Goal: Obtain resource: Download file/media

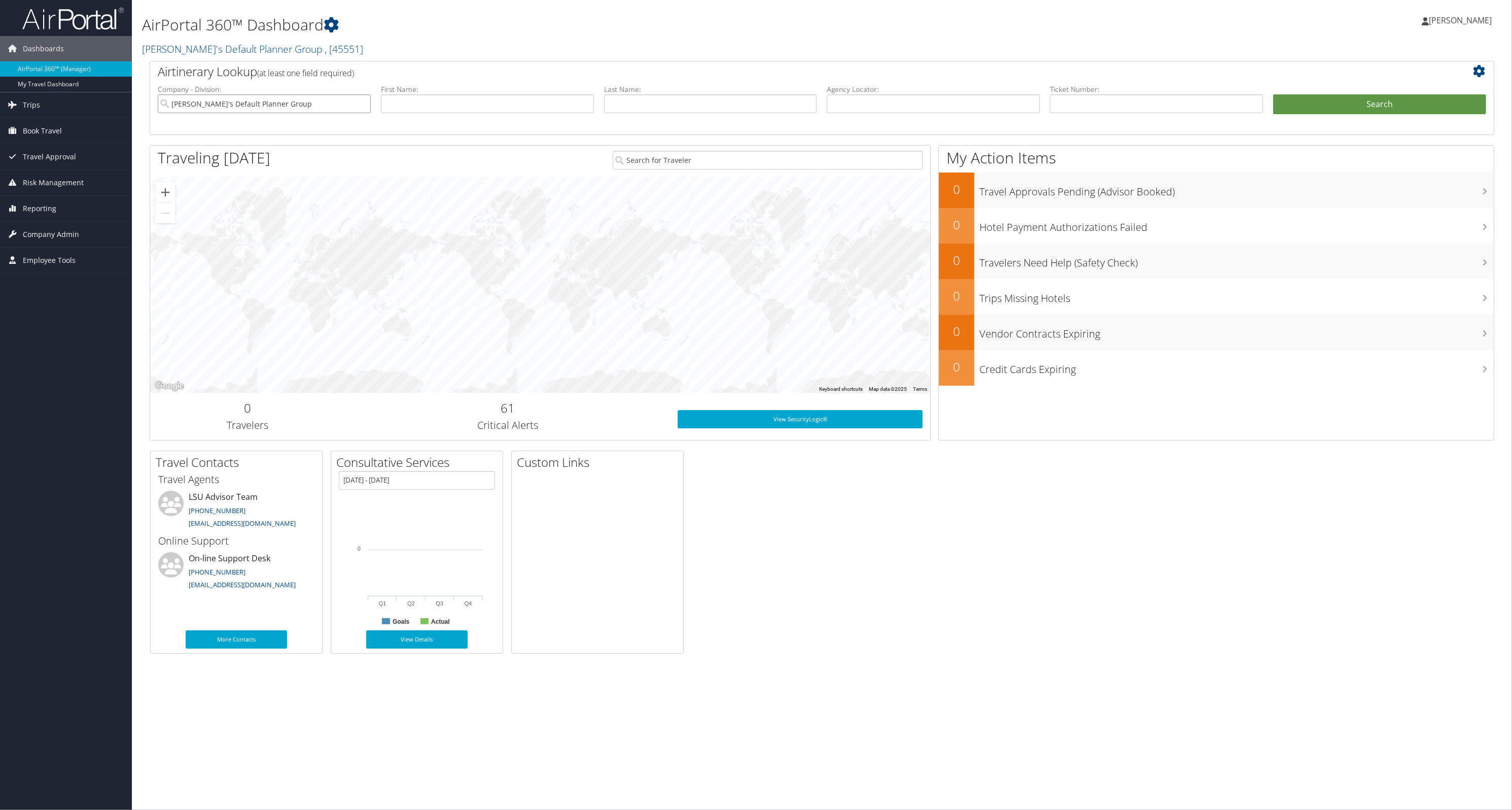
click at [333, 98] on input "[PERSON_NAME]'s Default Planner Group" at bounding box center [265, 103] width 213 height 19
click at [637, 105] on input "text" at bounding box center [711, 103] width 213 height 19
type input "madden"
click at [1273, 94] on button "Search" at bounding box center [1379, 104] width 213 height 21
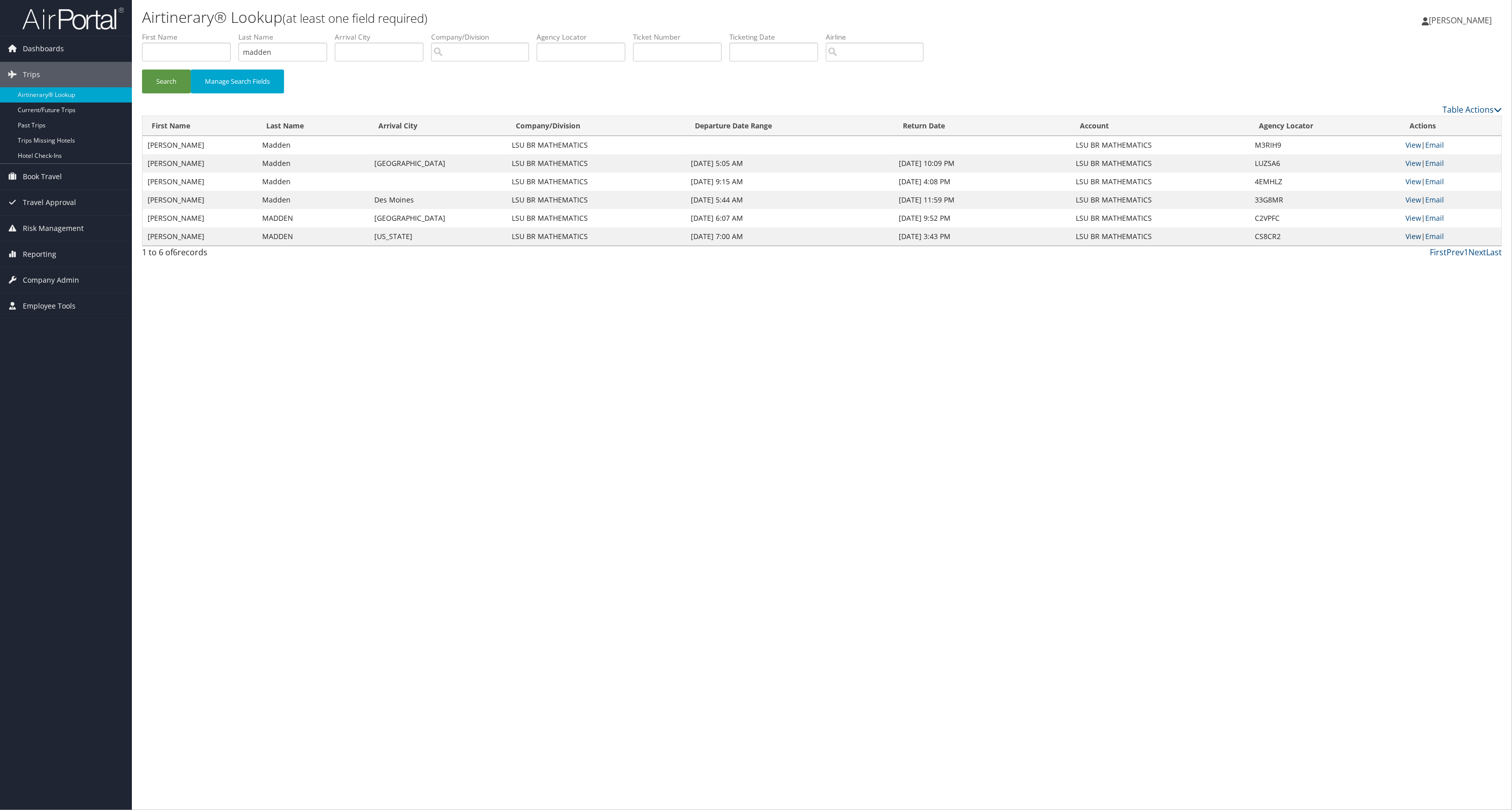
click at [1411, 237] on link "View" at bounding box center [1413, 236] width 16 height 10
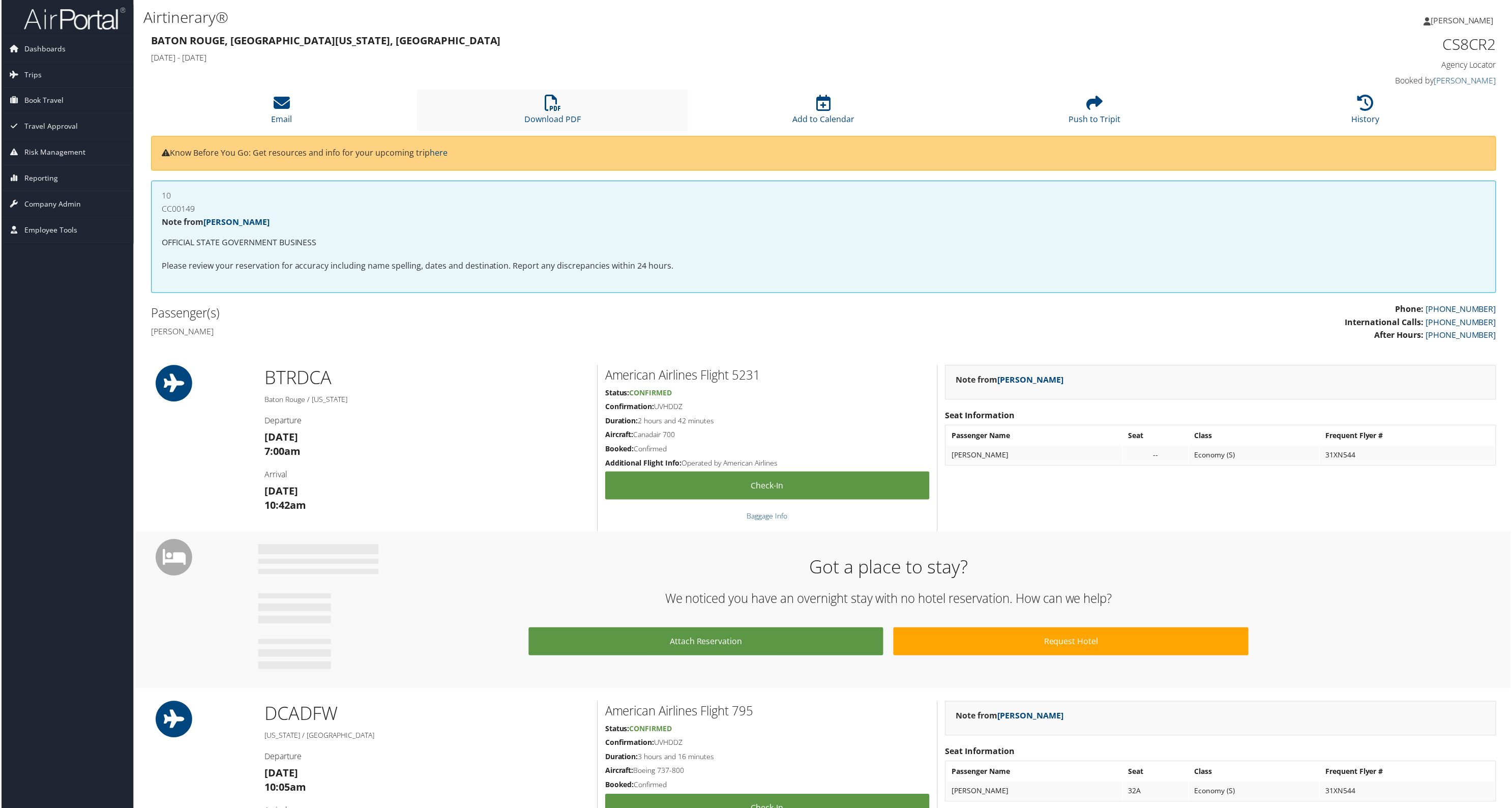
click at [514, 112] on li "Download PDF" at bounding box center [552, 111] width 272 height 41
